Goal: Task Accomplishment & Management: Use online tool/utility

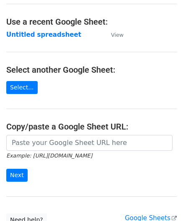
scroll to position [42, 0]
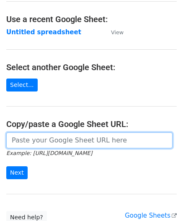
click at [43, 138] on input "url" at bounding box center [89, 141] width 166 height 16
paste input "[URL][DOMAIN_NAME]"
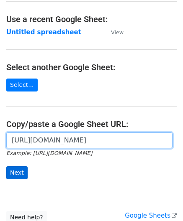
type input "[URL][DOMAIN_NAME]"
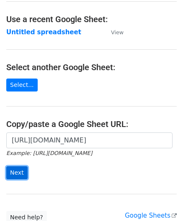
scroll to position [0, 0]
click at [17, 169] on input "Next" at bounding box center [16, 173] width 21 height 13
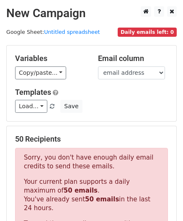
scroll to position [283, 0]
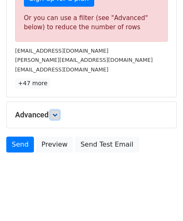
click at [57, 113] on icon at bounding box center [54, 115] width 5 height 5
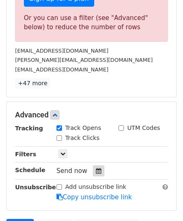
click at [96, 169] on icon at bounding box center [98, 171] width 5 height 6
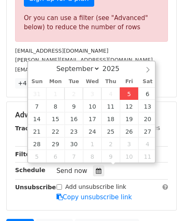
type input "2025-09-05 12:00"
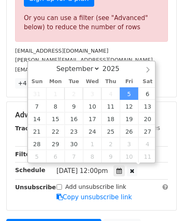
scroll to position [0, 0]
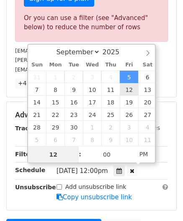
paste input "0"
type input "10"
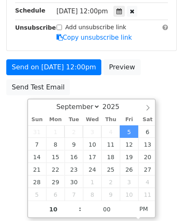
type input "2025-09-05 22:00"
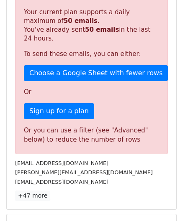
scroll to position [384, 0]
